Goal: Complete application form

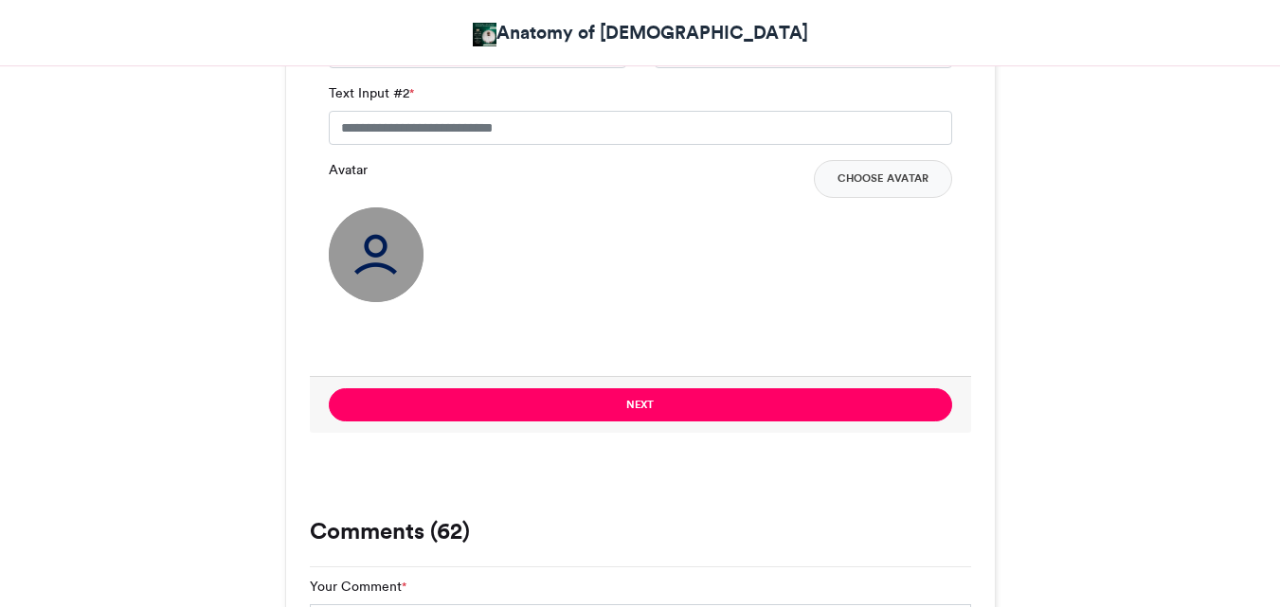
scroll to position [1232, 0]
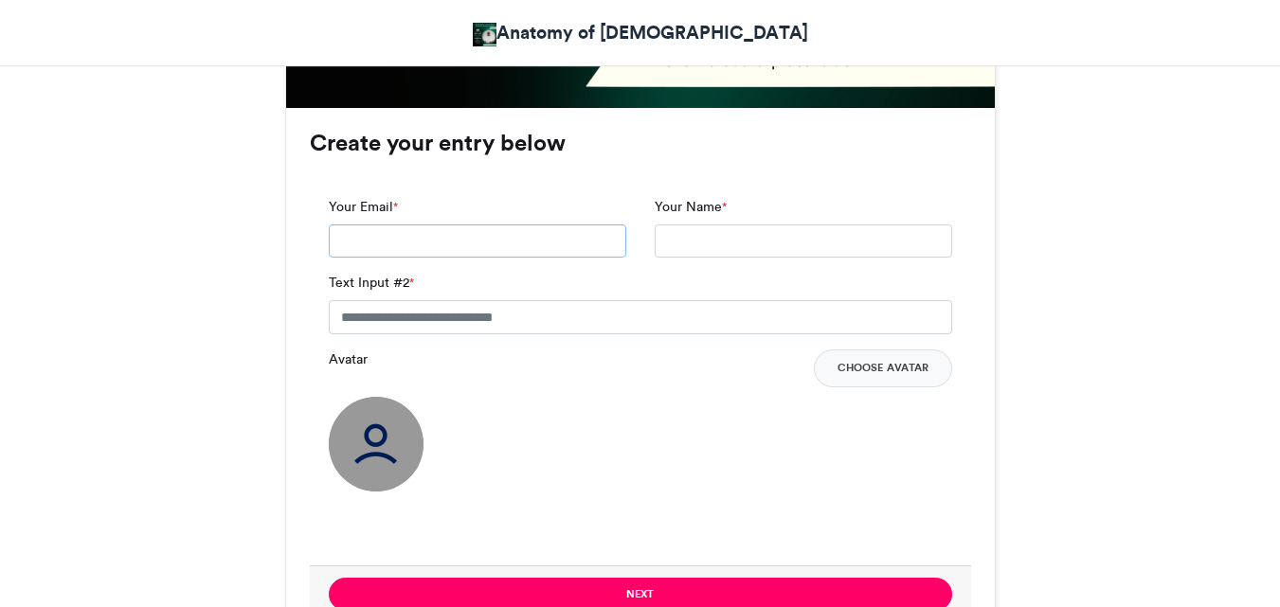
click at [560, 225] on input "Your Email *" at bounding box center [477, 242] width 297 height 34
type input "**********"
drag, startPoint x: 448, startPoint y: 282, endPoint x: 285, endPoint y: 278, distance: 163.0
click at [286, 278] on div "**********" at bounding box center [640, 377] width 709 height 538
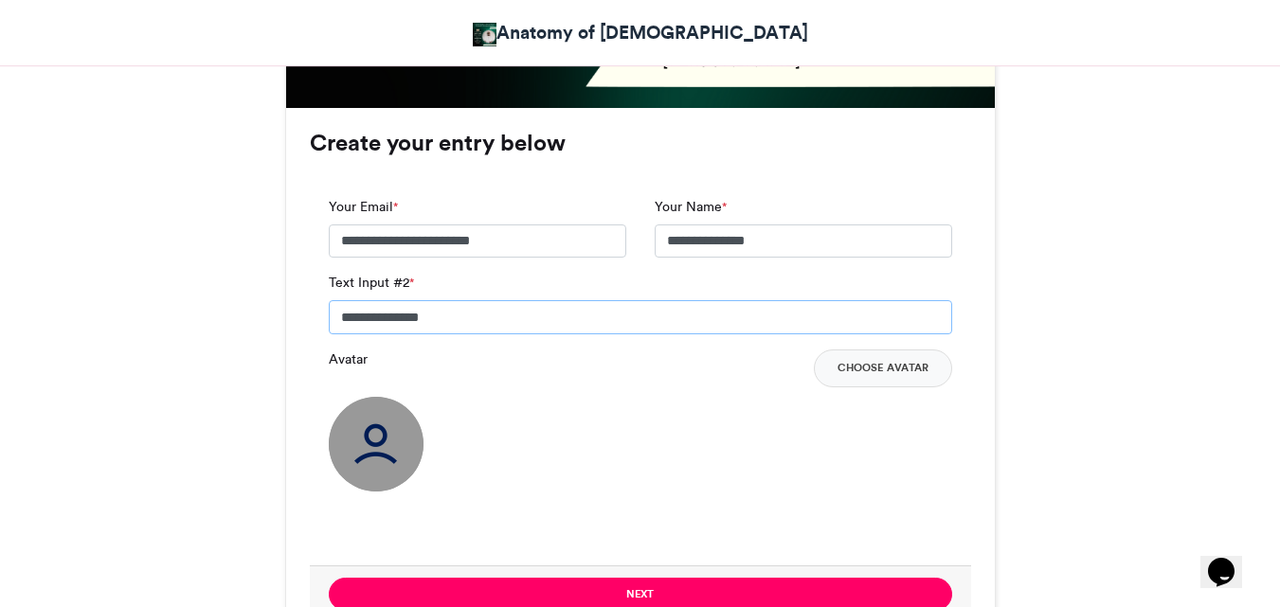
scroll to position [0, 0]
type input "**********"
click at [881, 350] on button "Choose Avatar" at bounding box center [883, 369] width 138 height 38
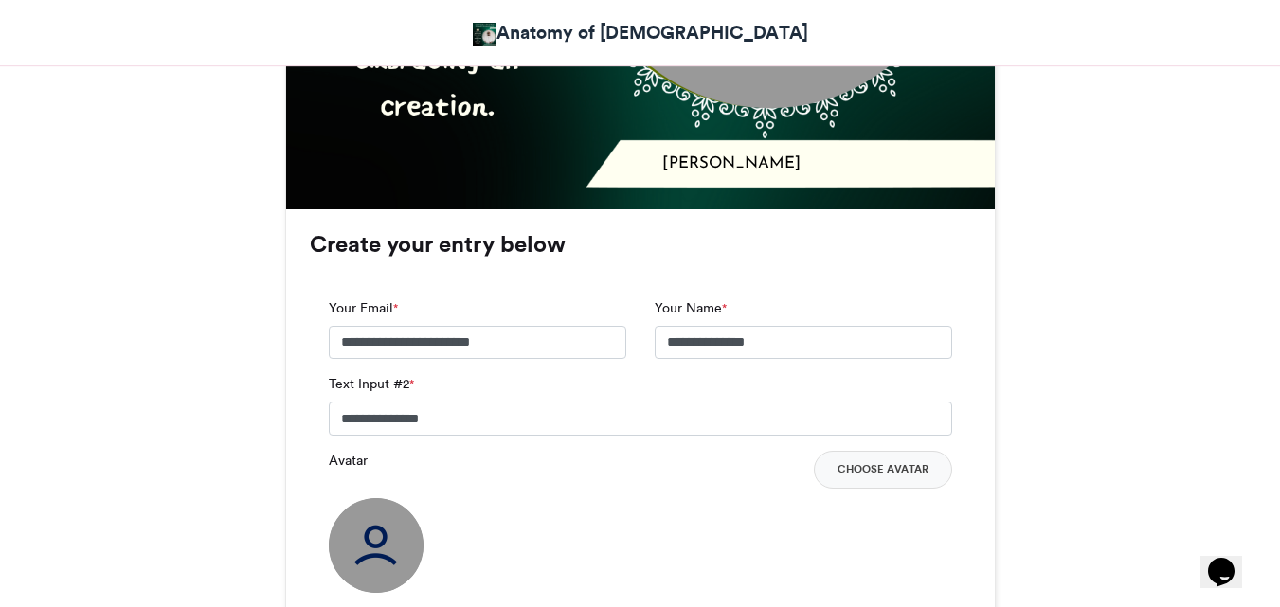
scroll to position [1137, 0]
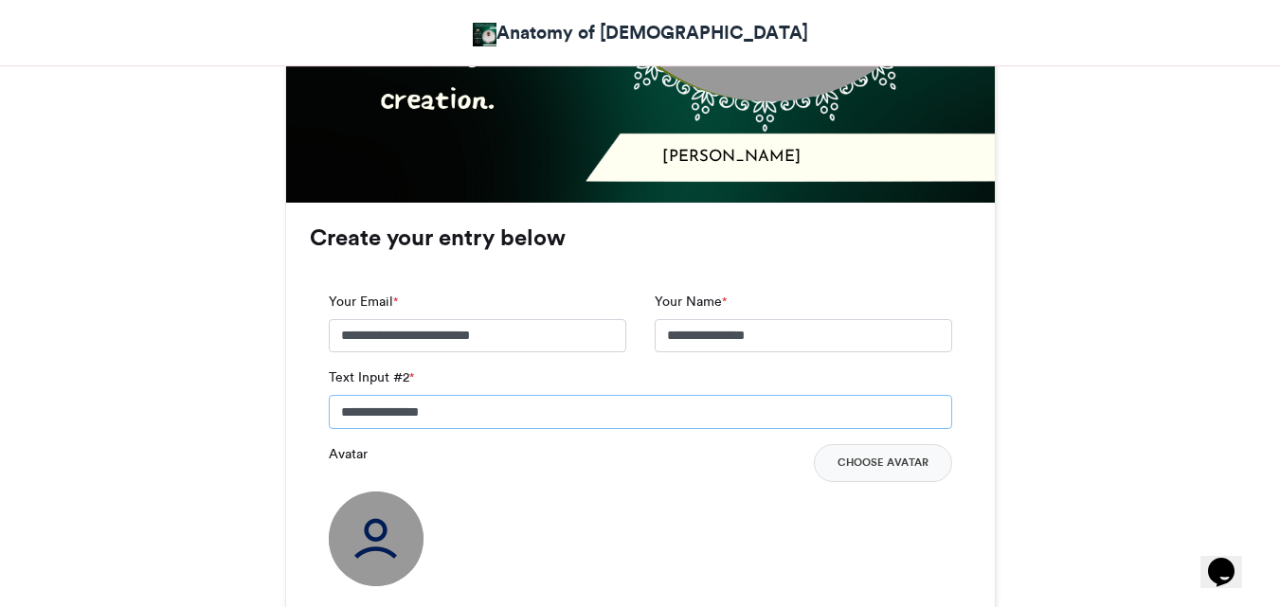
click at [339, 395] on input "**********" at bounding box center [640, 412] width 623 height 34
type input "**********"
click at [869, 444] on button "Choose Avatar" at bounding box center [883, 463] width 138 height 38
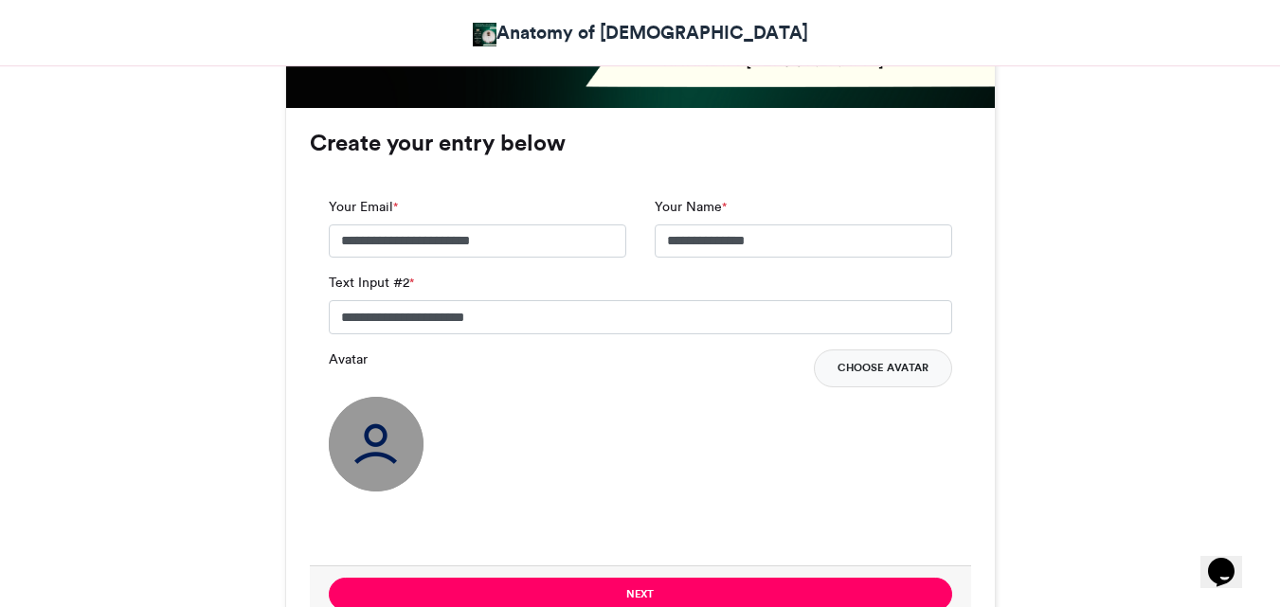
scroll to position [1326, 0]
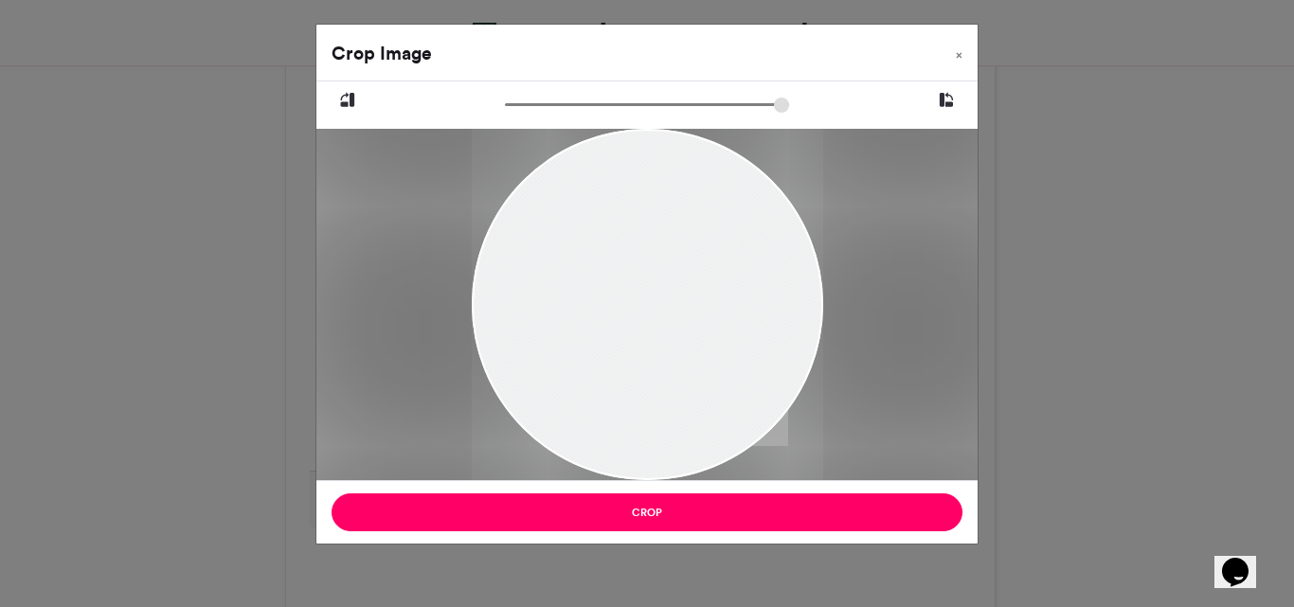
drag, startPoint x: 729, startPoint y: 321, endPoint x: 653, endPoint y: 293, distance: 80.9
click at [653, 293] on div at bounding box center [646, 276] width 351 height 469
click at [545, 104] on input "zoom" at bounding box center [647, 105] width 284 height 18
drag, startPoint x: 545, startPoint y: 103, endPoint x: 525, endPoint y: 109, distance: 20.7
click at [525, 109] on input "zoom" at bounding box center [647, 105] width 284 height 18
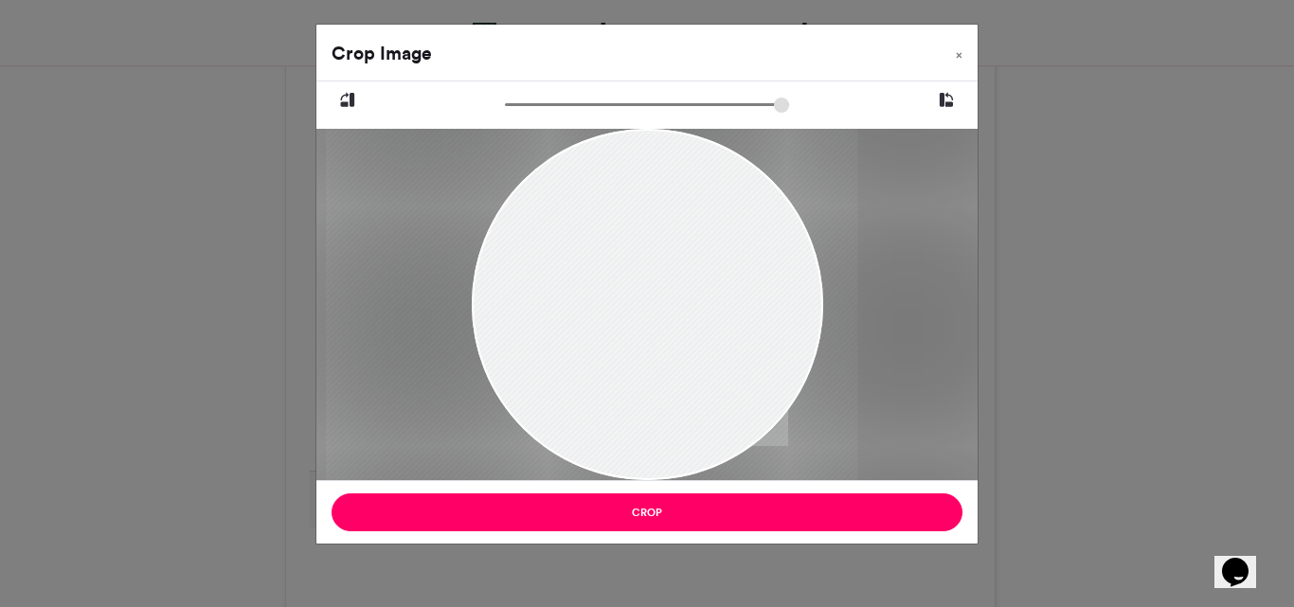
drag, startPoint x: 688, startPoint y: 323, endPoint x: 651, endPoint y: 349, distance: 44.9
click at [651, 349] on div at bounding box center [591, 284] width 532 height 710
click at [514, 111] on input "zoom" at bounding box center [647, 105] width 284 height 18
click at [513, 107] on input "zoom" at bounding box center [647, 105] width 284 height 18
drag, startPoint x: 643, startPoint y: 282, endPoint x: 625, endPoint y: 262, distance: 26.8
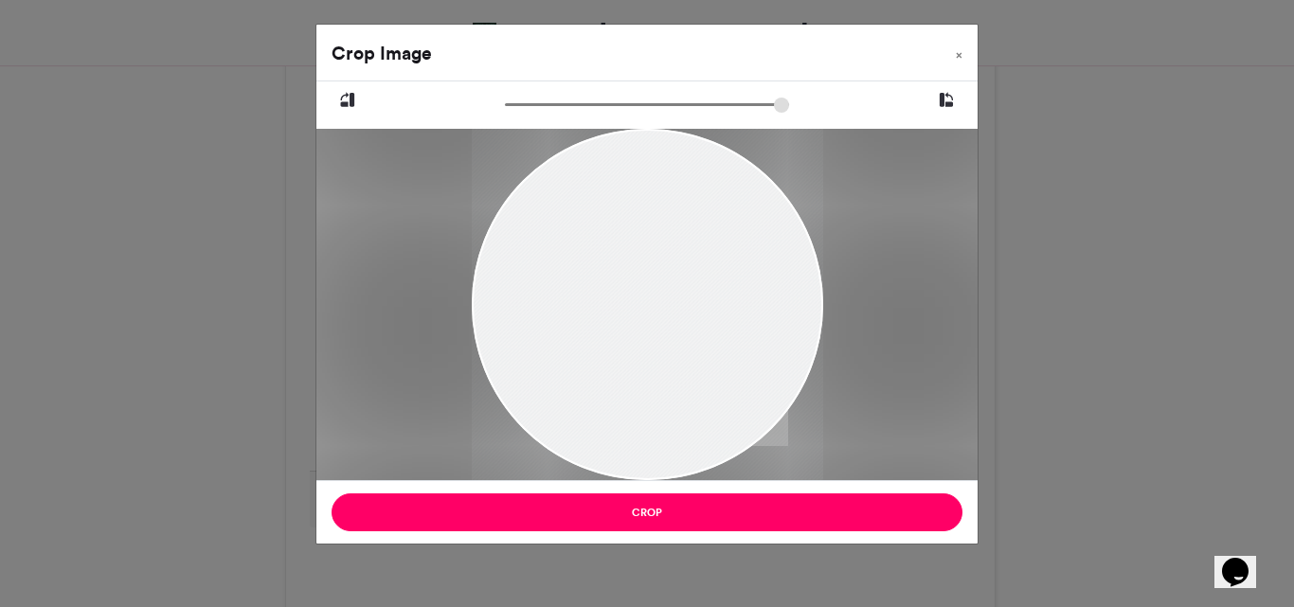
click at [625, 262] on div at bounding box center [646, 261] width 351 height 469
drag, startPoint x: 642, startPoint y: 290, endPoint x: 638, endPoint y: 303, distance: 14.1
click at [638, 303] on div at bounding box center [646, 275] width 351 height 469
type input "******"
click at [517, 108] on input "zoom" at bounding box center [647, 105] width 284 height 18
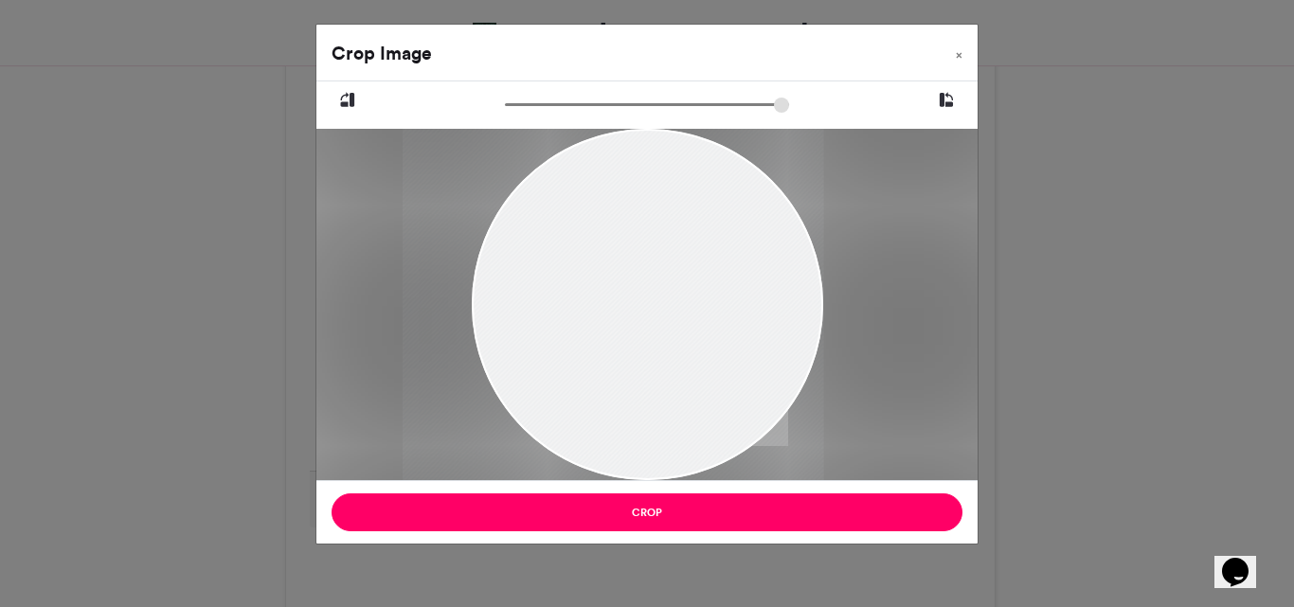
drag, startPoint x: 613, startPoint y: 269, endPoint x: 566, endPoint y: 253, distance: 50.0
click at [566, 253] on div at bounding box center [613, 253] width 421 height 561
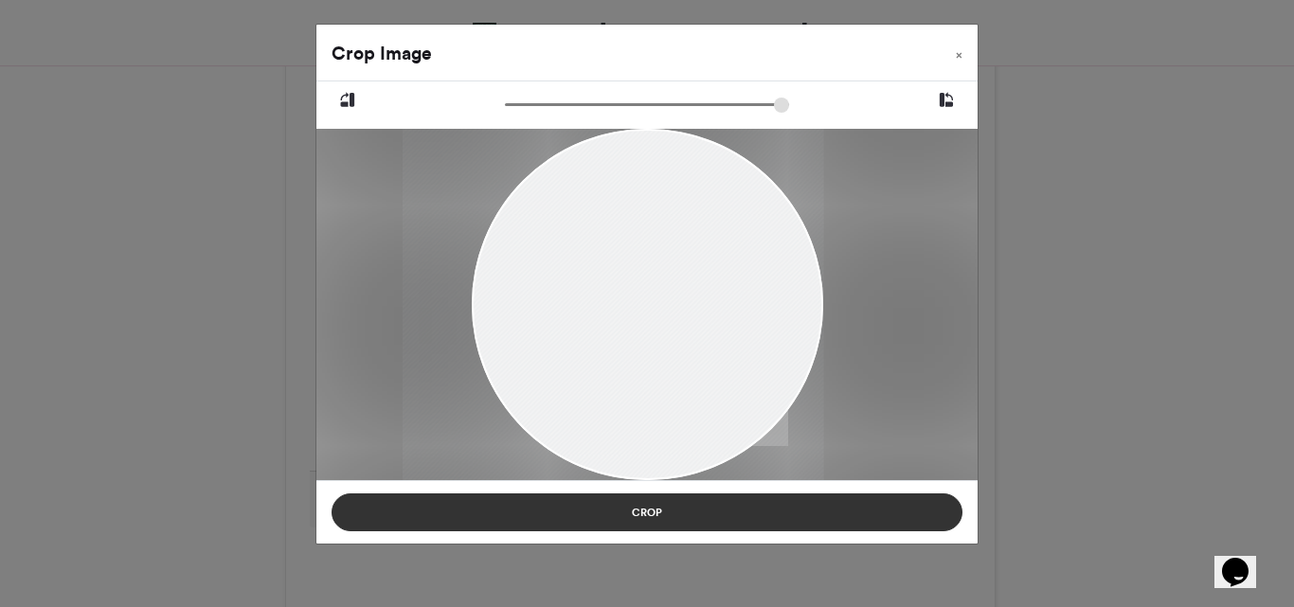
click at [697, 513] on button "Crop" at bounding box center [647, 513] width 631 height 38
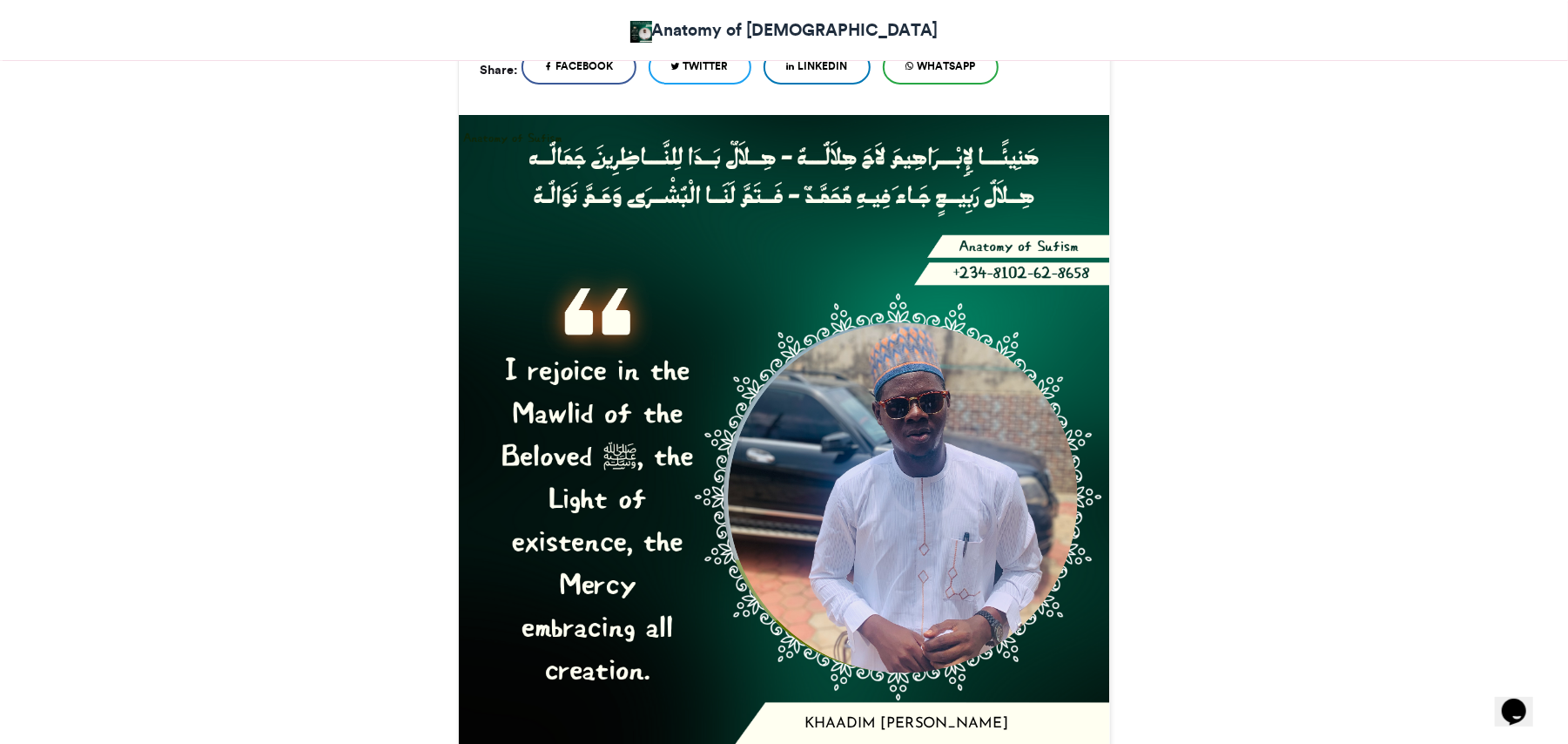
scroll to position [464, 0]
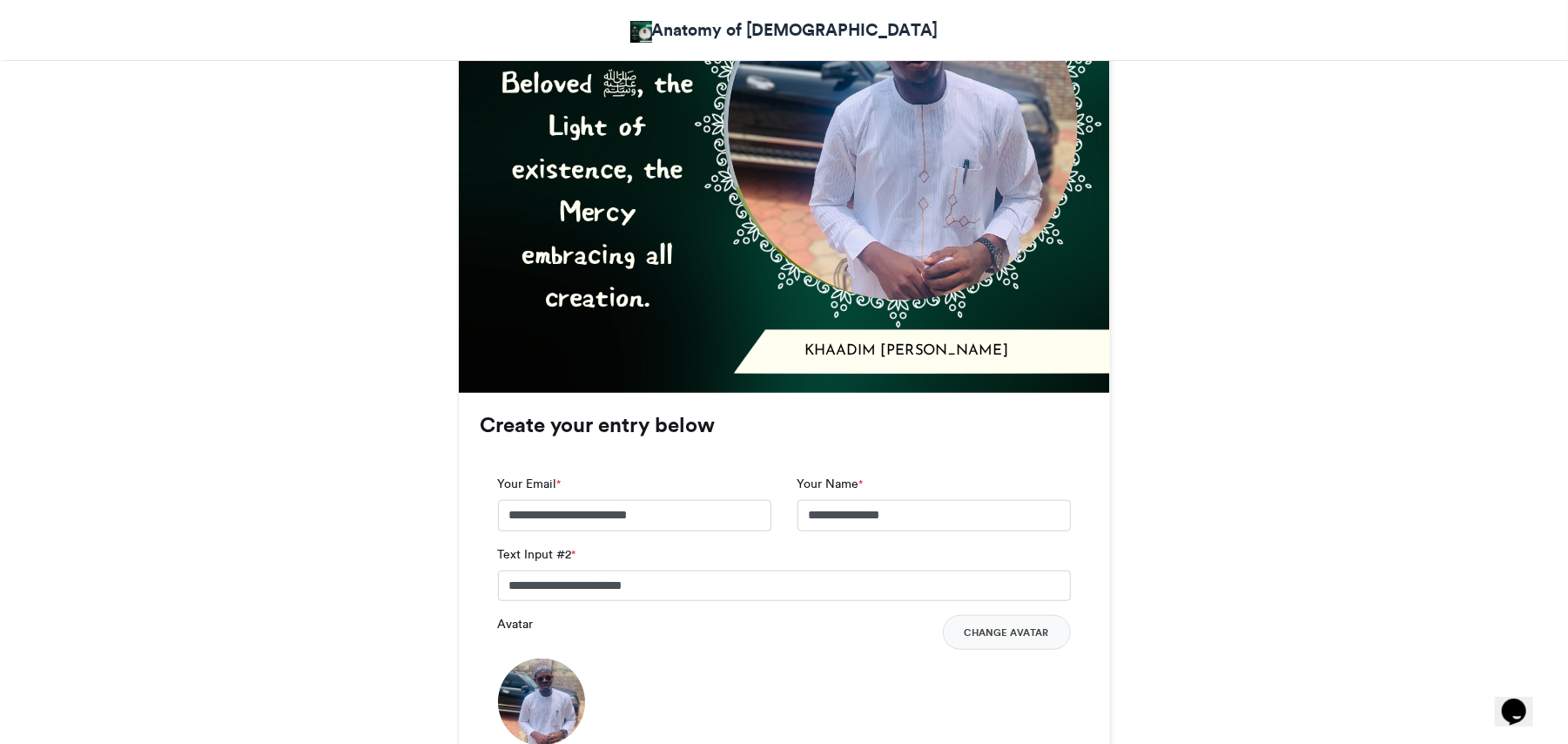
scroll to position [929, 0]
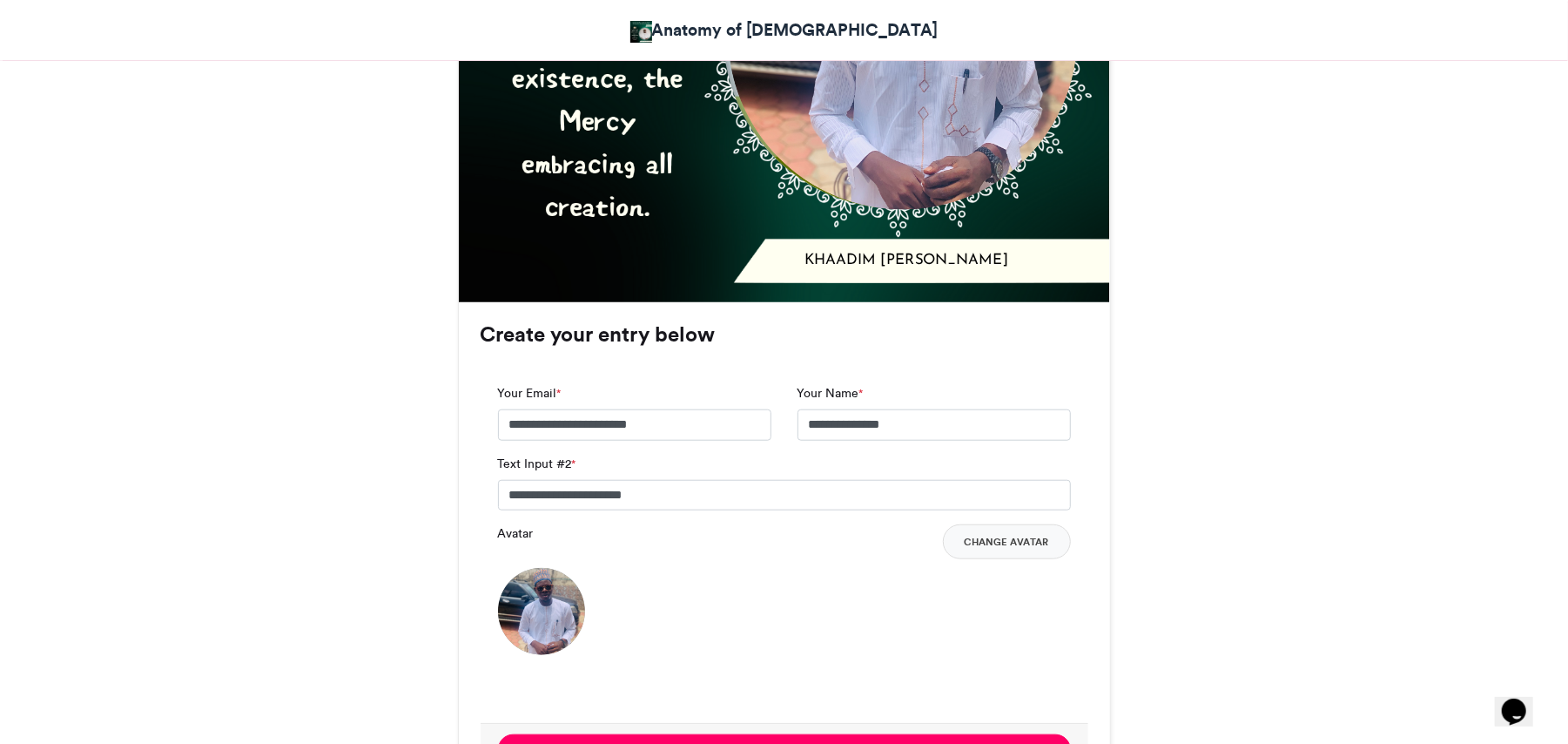
click at [945, 557] on button "Next" at bounding box center [784, 750] width 573 height 30
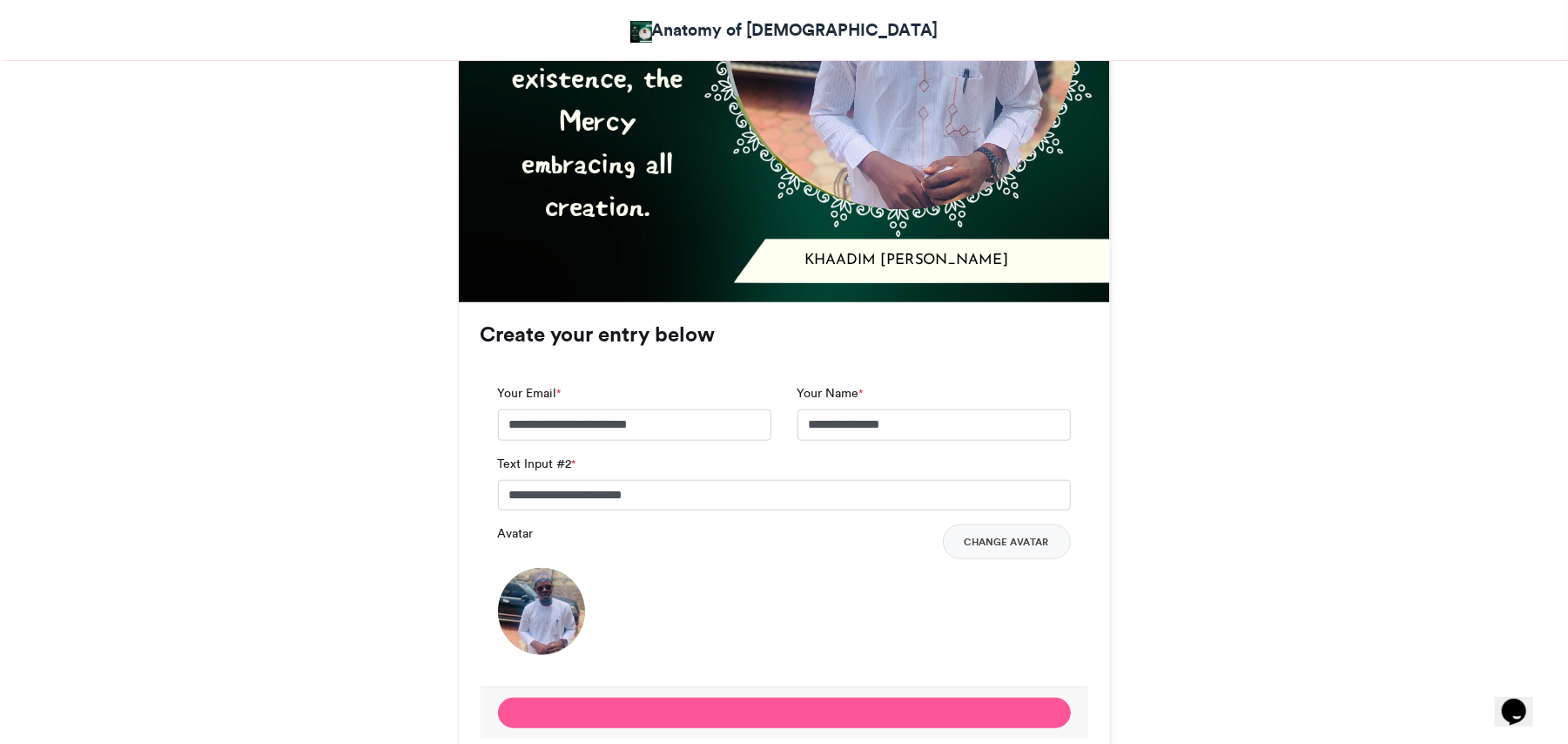
scroll to position [1046, 0]
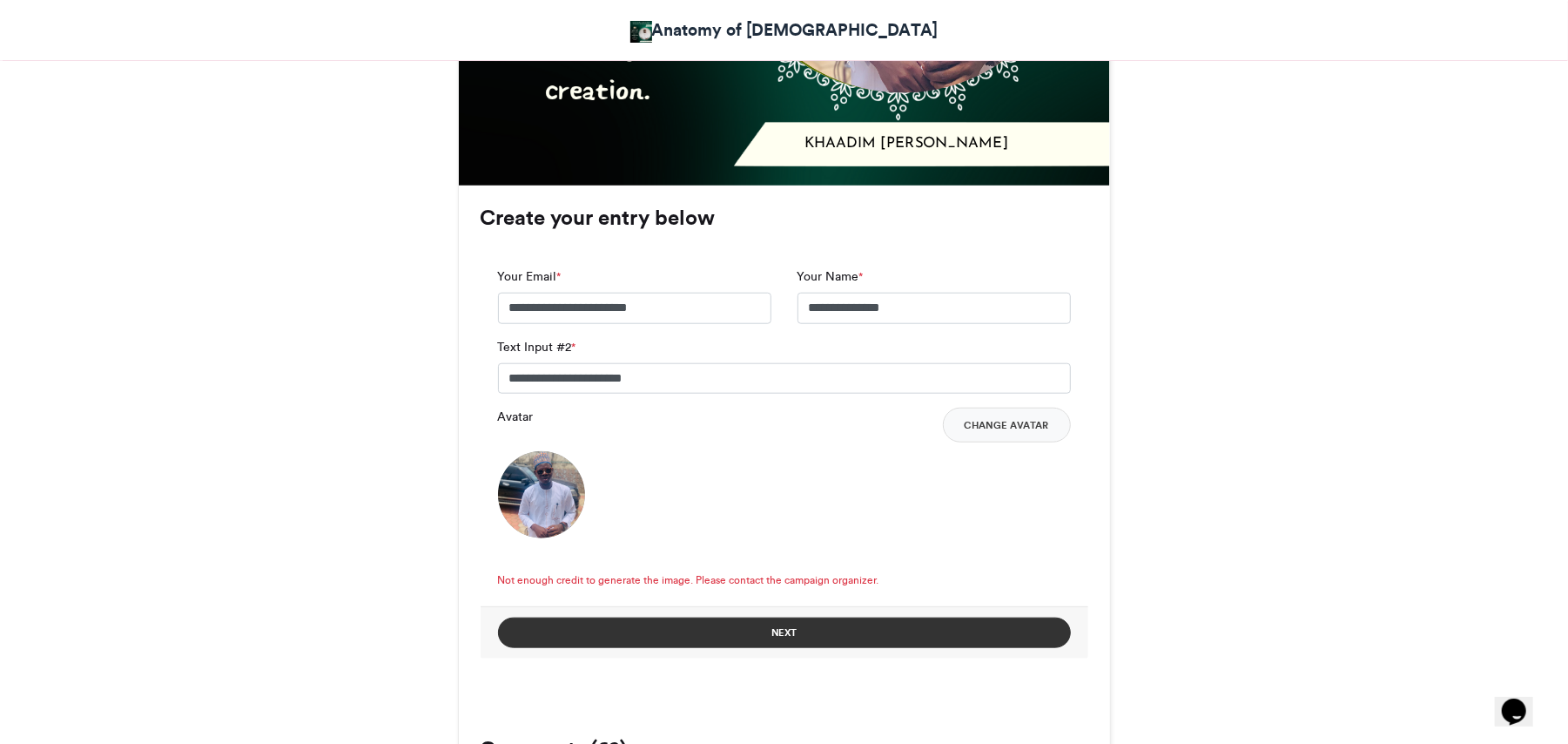
click at [837, 557] on button "Next" at bounding box center [784, 633] width 573 height 30
